Goal: Find specific page/section: Find specific page/section

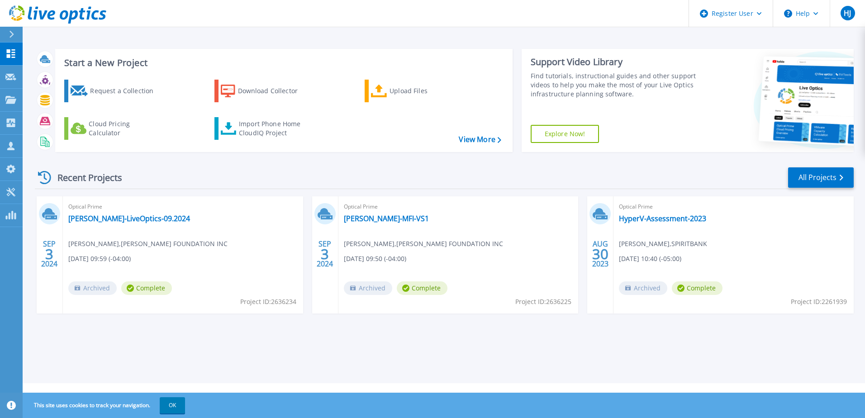
click at [15, 29] on div at bounding box center [15, 34] width 14 height 15
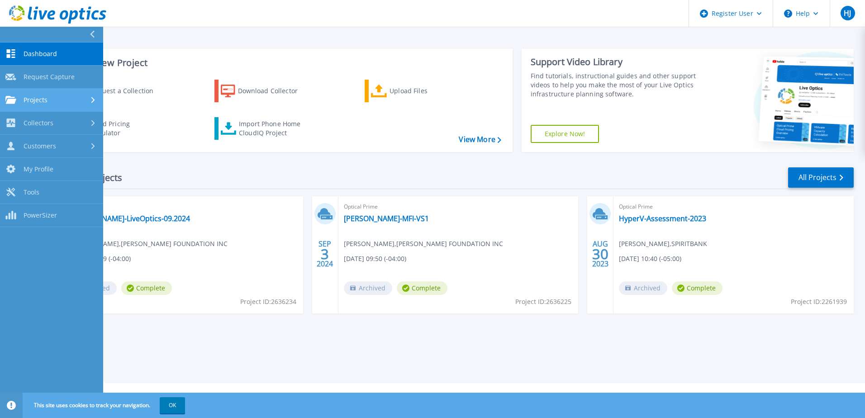
click at [70, 98] on div "Projects" at bounding box center [51, 100] width 92 height 8
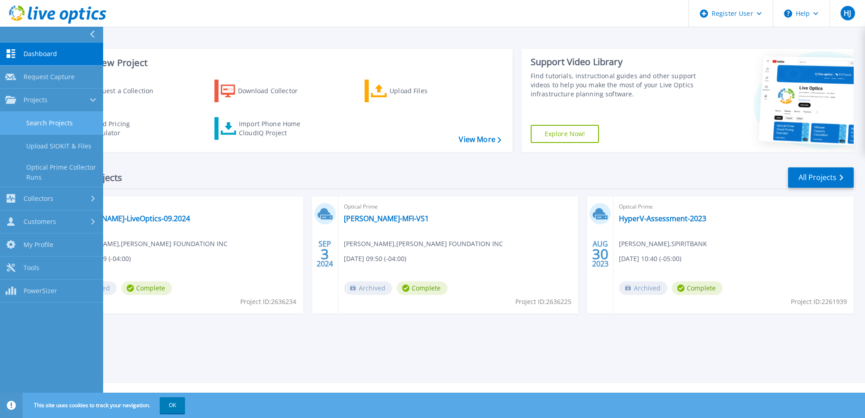
click at [68, 119] on link "Search Projects" at bounding box center [51, 123] width 103 height 23
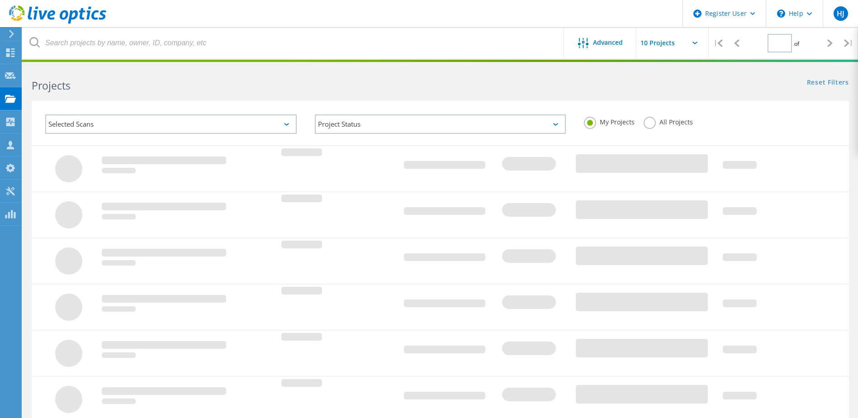
type input "1"
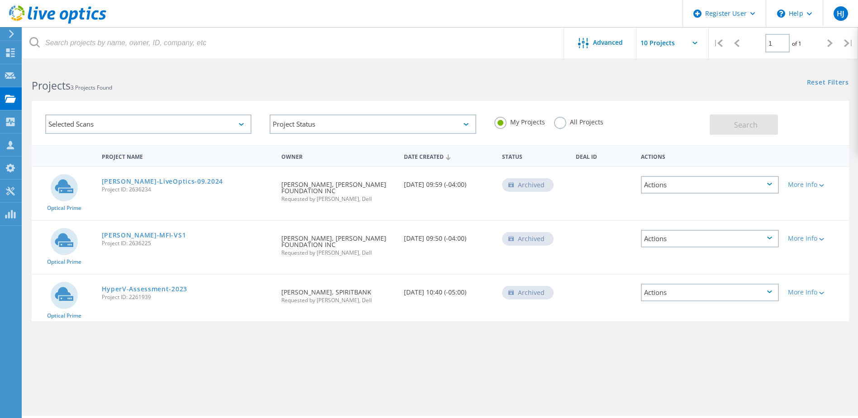
click at [567, 121] on label "All Projects" at bounding box center [578, 121] width 49 height 9
click at [0, 0] on input "All Projects" at bounding box center [0, 0] width 0 height 0
click at [175, 118] on div "Selected Scans" at bounding box center [148, 123] width 206 height 19
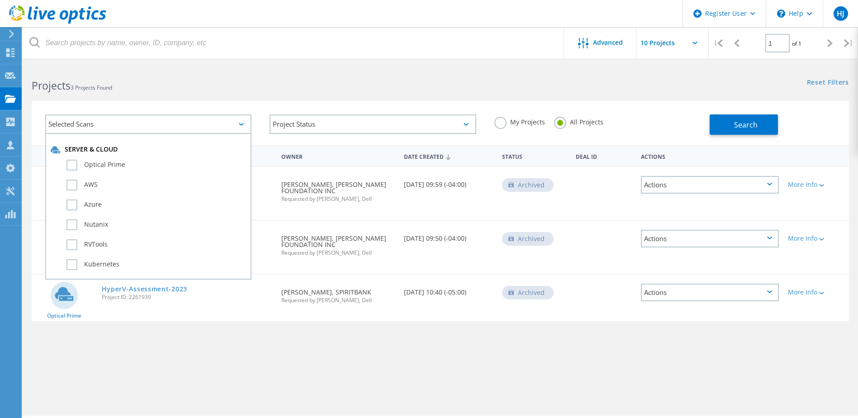
click at [219, 118] on div "Selected Scans" at bounding box center [148, 123] width 206 height 19
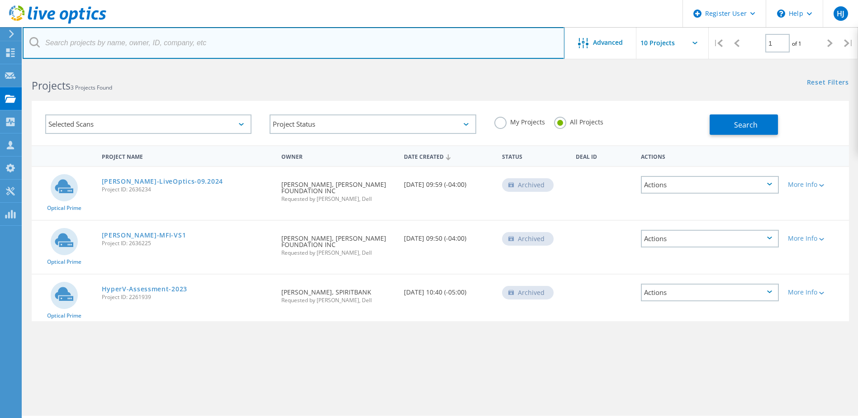
click at [128, 38] on input "text" at bounding box center [294, 43] width 542 height 32
type input "btsv-vmwh99"
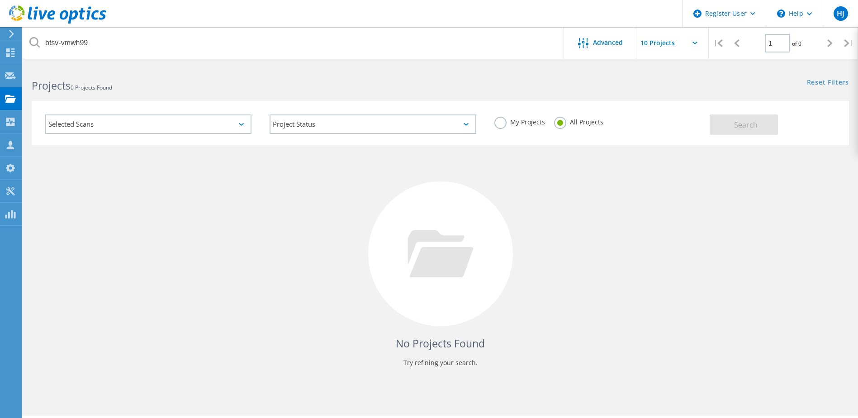
click at [50, 11] on icon at bounding box center [57, 14] width 97 height 19
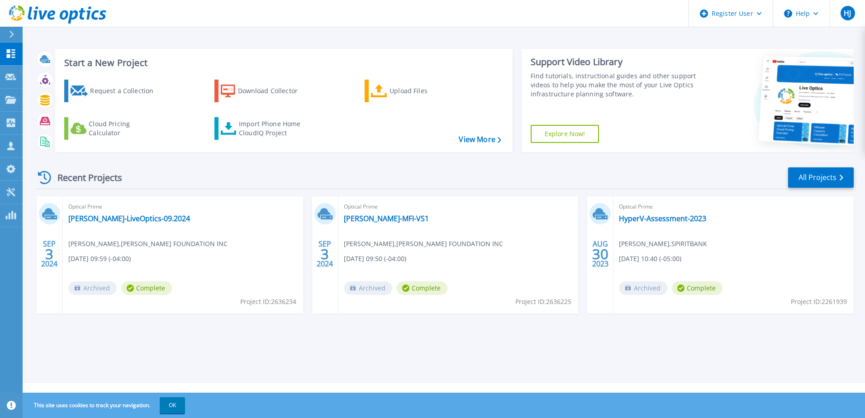
click at [12, 37] on icon at bounding box center [11, 34] width 5 height 7
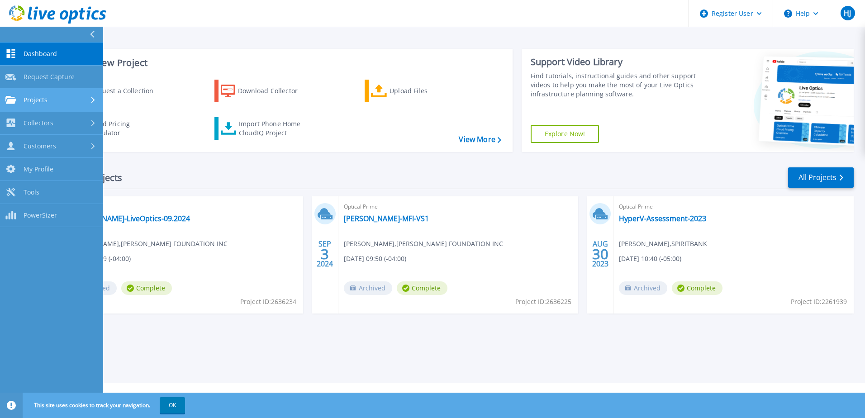
click at [56, 93] on link "Projects Projects" at bounding box center [51, 100] width 103 height 23
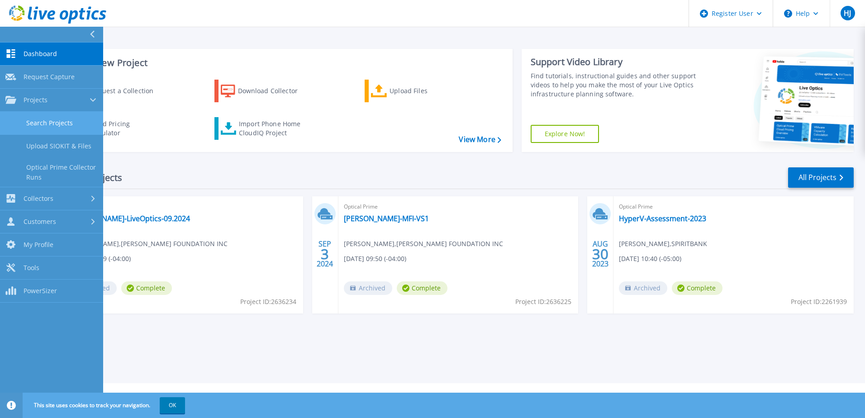
click at [64, 129] on link "Search Projects" at bounding box center [51, 123] width 103 height 23
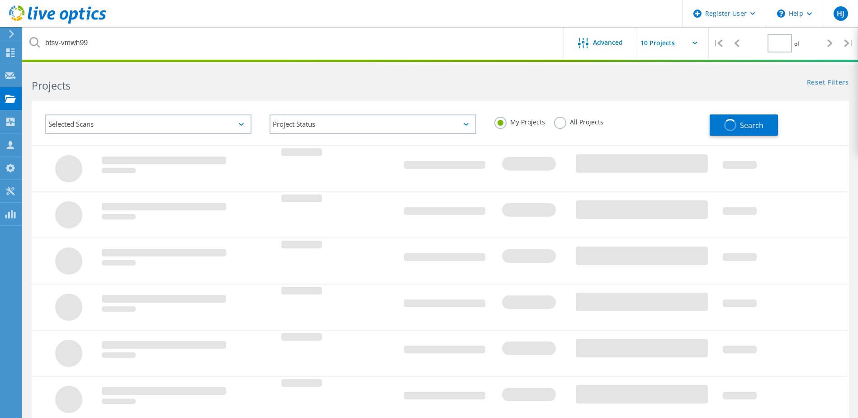
type input "1"
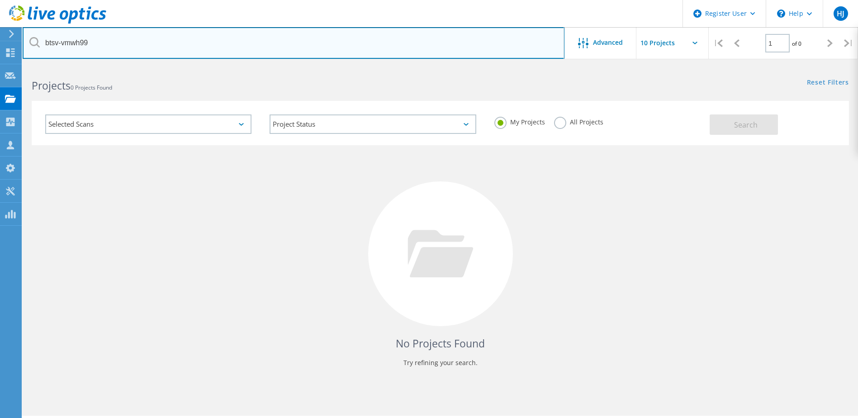
drag, startPoint x: 120, startPoint y: 43, endPoint x: 42, endPoint y: 43, distance: 78.7
click at [42, 43] on input "btsv-vmwh99" at bounding box center [294, 43] width 542 height 32
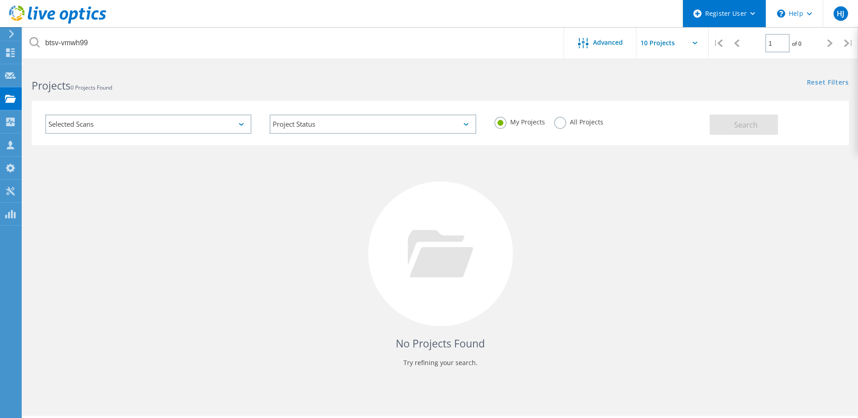
click at [751, 8] on div "Register User" at bounding box center [724, 13] width 83 height 27
click at [648, 93] on div "Selected Scans Project Status In Progress Complete Published Anonymous Archived…" at bounding box center [441, 118] width 836 height 56
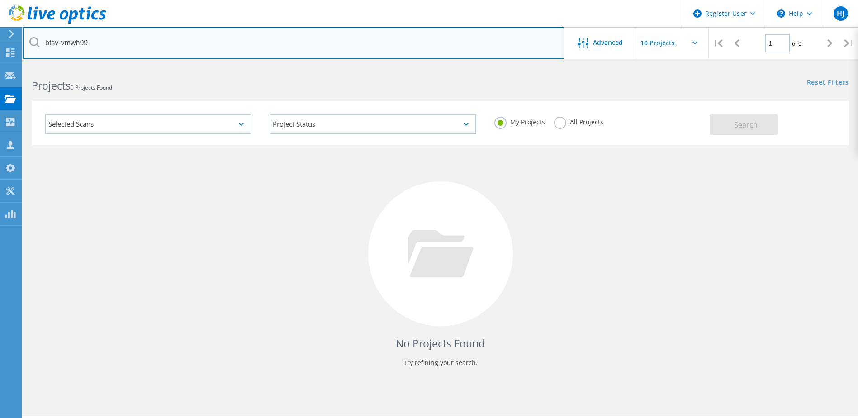
click at [142, 49] on input "btsv-vmwh99" at bounding box center [294, 43] width 542 height 32
click at [143, 49] on input "btsv-vmwh99" at bounding box center [294, 43] width 542 height 32
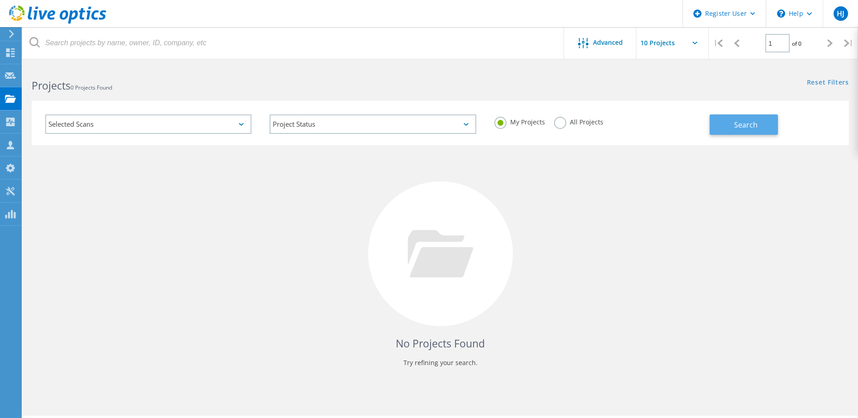
click at [739, 124] on span "Search" at bounding box center [746, 125] width 24 height 10
